Goal: Information Seeking & Learning: Learn about a topic

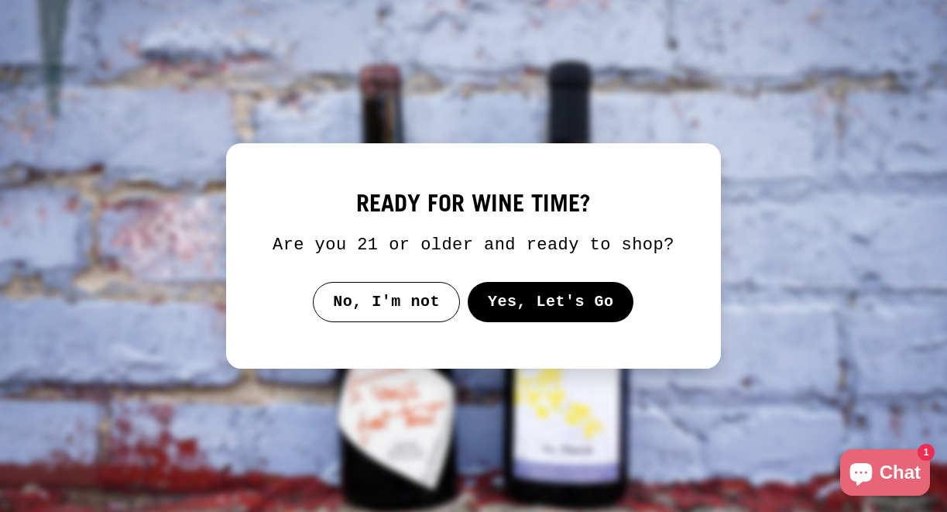
click at [515, 318] on button "Yes, Let's Go" at bounding box center [551, 302] width 167 height 40
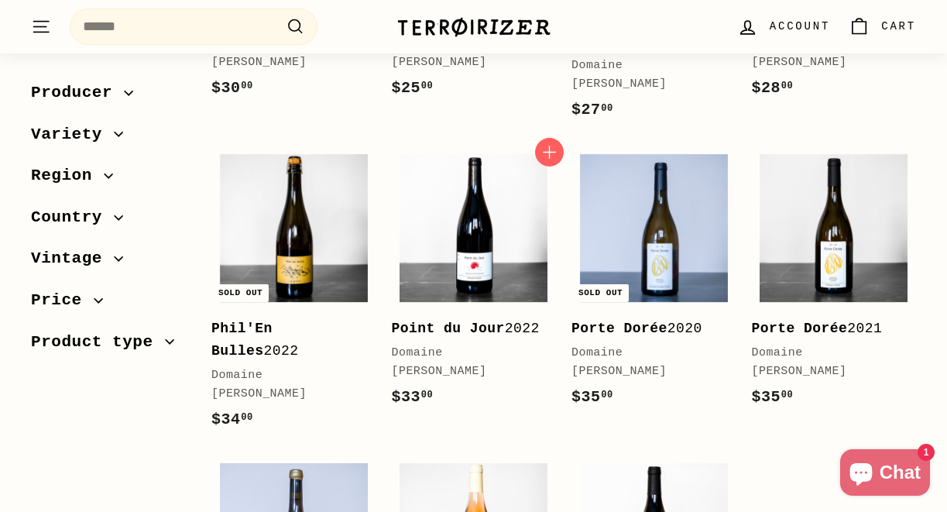
scroll to position [514, 0]
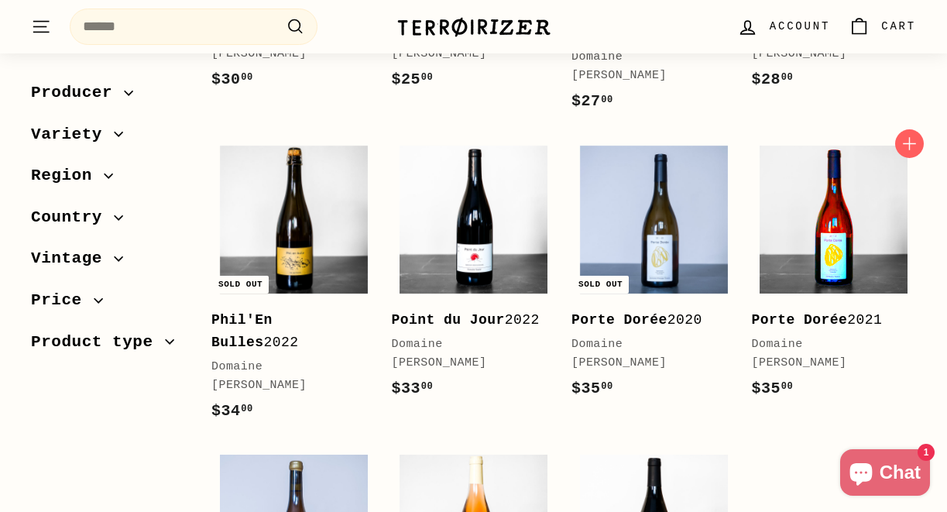
click at [827, 240] on img at bounding box center [834, 220] width 148 height 148
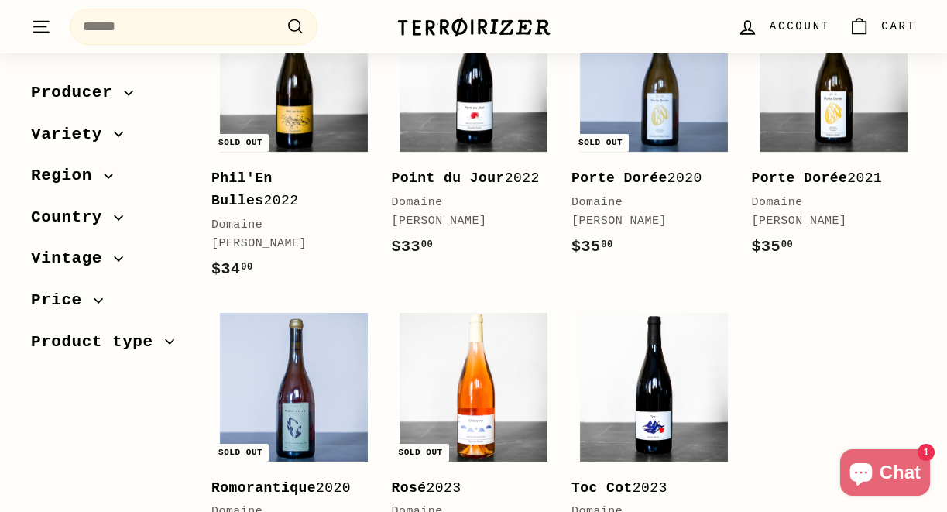
scroll to position [664, 0]
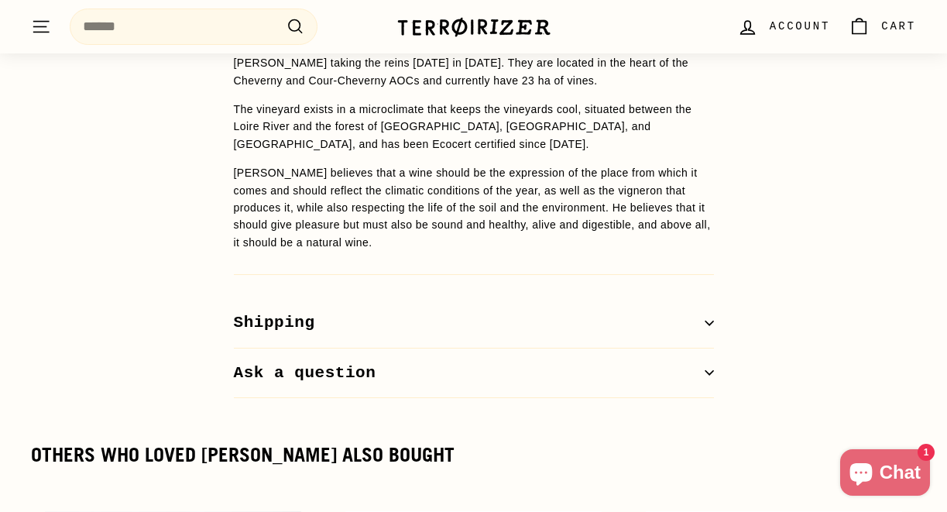
scroll to position [1360, 0]
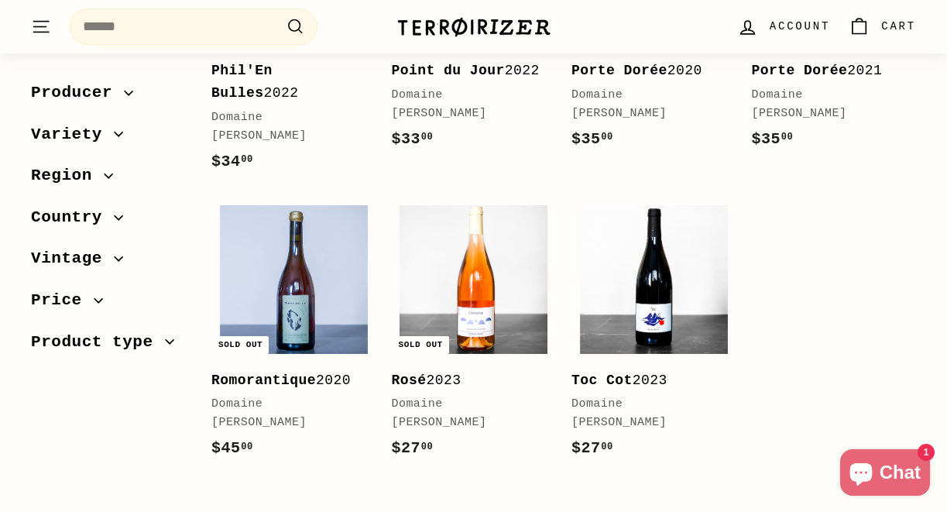
scroll to position [786, 0]
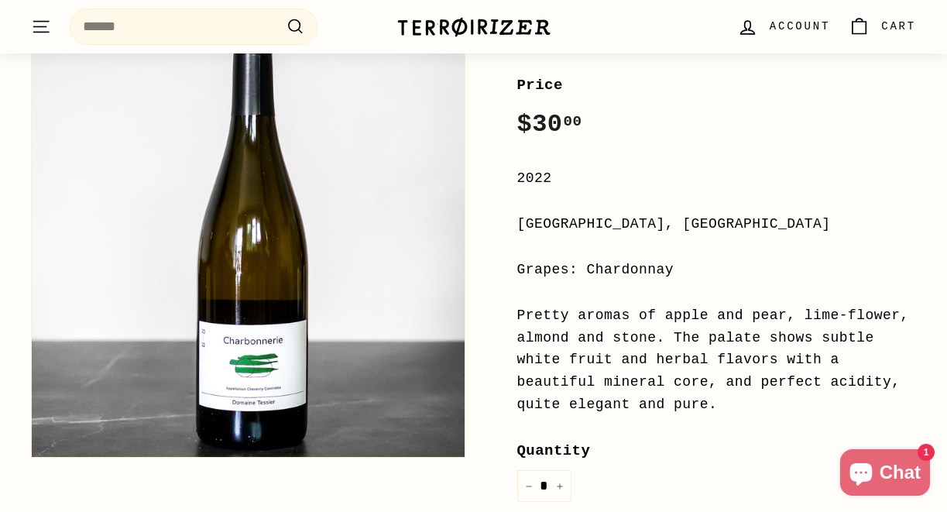
scroll to position [279, 0]
